Goal: Information Seeking & Learning: Learn about a topic

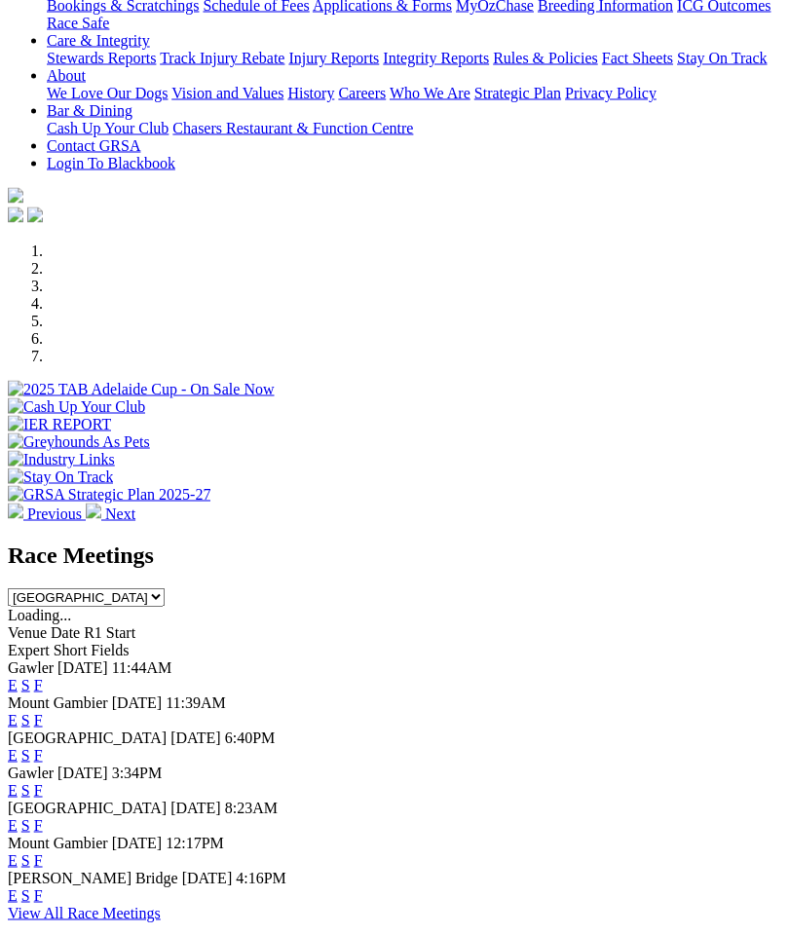
scroll to position [413, 0]
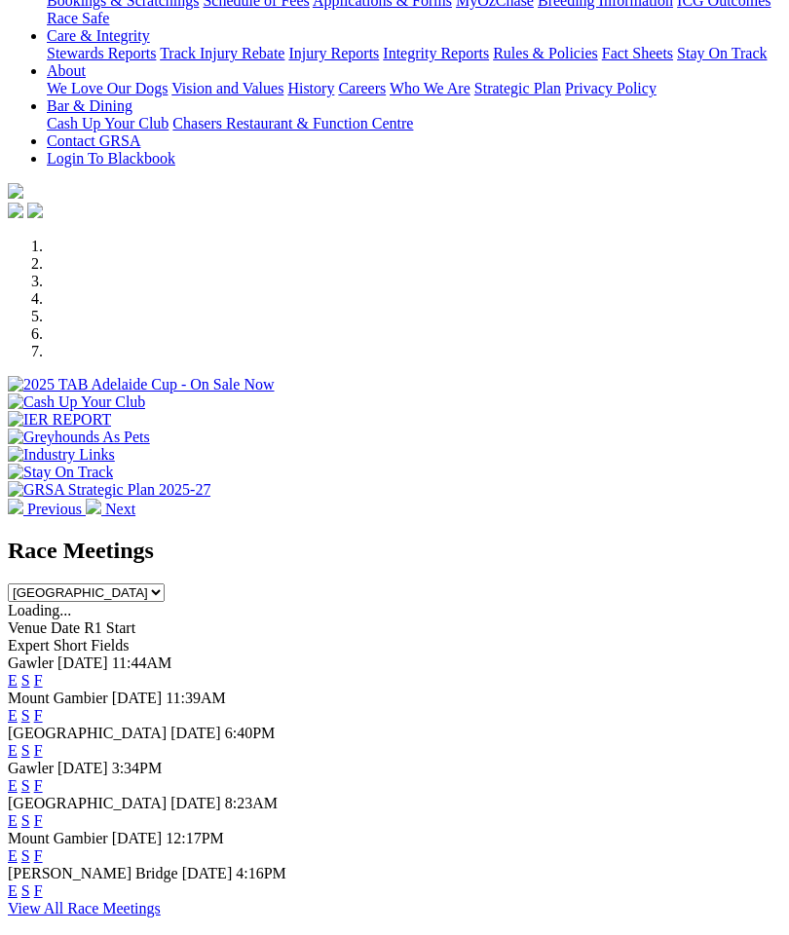
click at [18, 742] on link "E" at bounding box center [13, 750] width 10 height 17
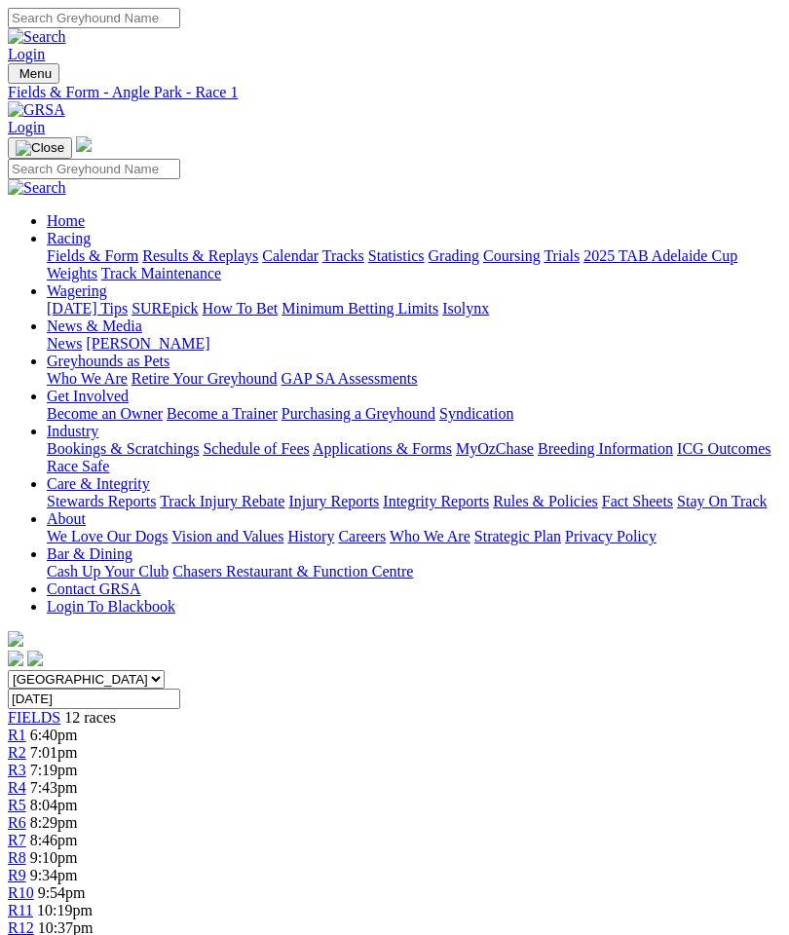
click at [26, 831] on link "R7" at bounding box center [17, 839] width 18 height 17
click at [26, 849] on span "R8" at bounding box center [17, 857] width 18 height 17
click at [26, 814] on span "R6" at bounding box center [17, 822] width 18 height 17
click at [26, 796] on link "R5" at bounding box center [17, 804] width 18 height 17
click at [26, 814] on span "R6" at bounding box center [17, 822] width 18 height 17
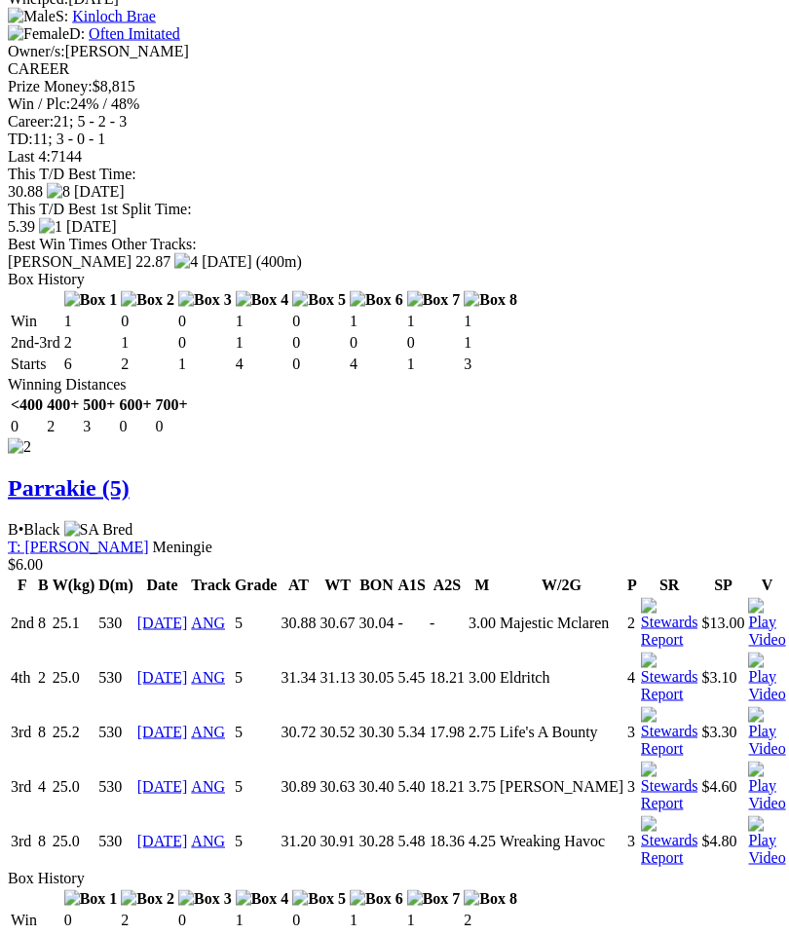
scroll to position [3073, 0]
